Goal: Find specific page/section: Find specific page/section

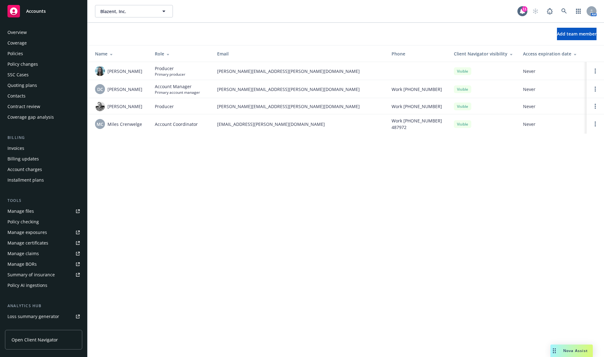
scroll to position [70, 0]
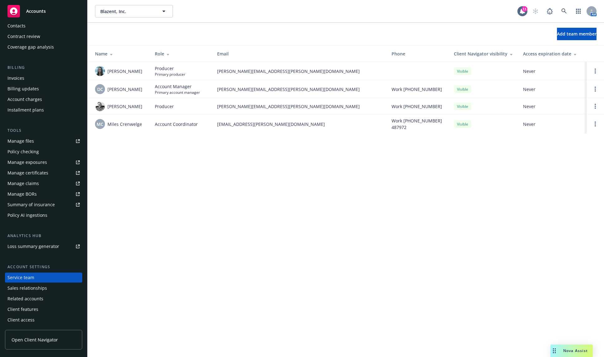
click at [221, 180] on div "Blazent, Inc. Blazent, Inc. 11 AM Add team member Name Role Email Phone Client …" at bounding box center [346, 178] width 516 height 357
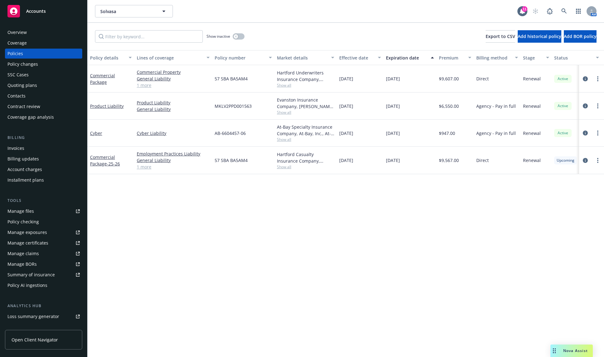
scroll to position [0, 0]
click at [6, 325] on div "Overview Coverage Policies Policy changes SSC Cases Quoting plans Contacts Cont…" at bounding box center [43, 211] width 77 height 368
click at [562, 11] on icon at bounding box center [563, 10] width 5 height 5
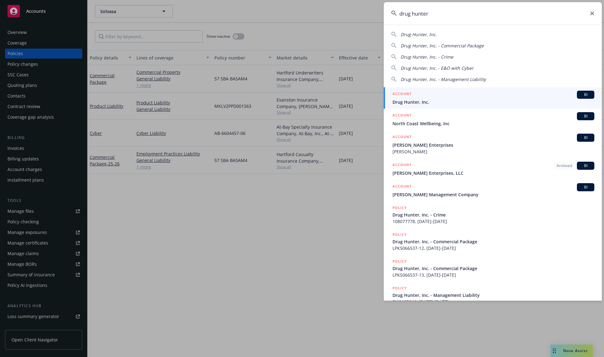
type input "drug hunter"
click at [479, 99] on span "Drug Hunter, Inc." at bounding box center [493, 102] width 202 height 7
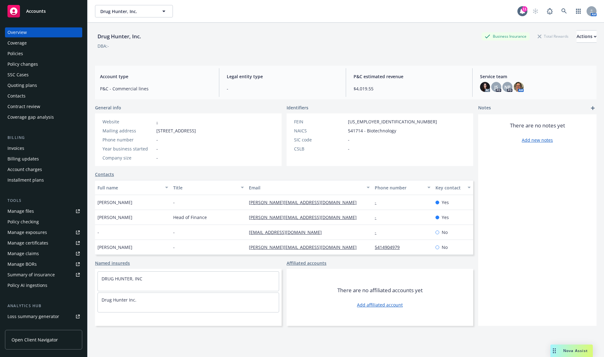
click at [31, 97] on div "Contacts" at bounding box center [43, 96] width 72 height 10
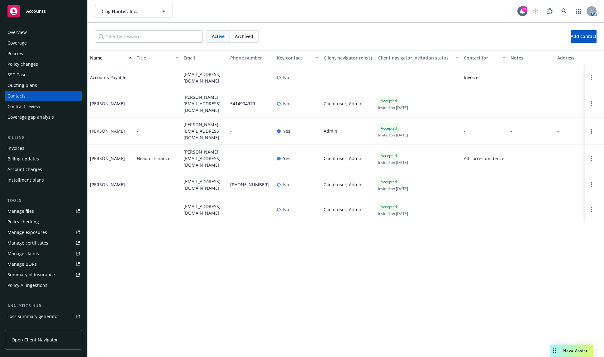
click at [35, 25] on div "Overview Coverage Policies Policy changes SSC Cases Quoting plans Contacts Cont…" at bounding box center [43, 188] width 87 height 337
drag, startPoint x: 518, startPoint y: 33, endPoint x: 517, endPoint y: 28, distance: 4.8
click at [518, 33] on div "Active Archived Add contact" at bounding box center [346, 36] width 502 height 12
